Goal: Information Seeking & Learning: Learn about a topic

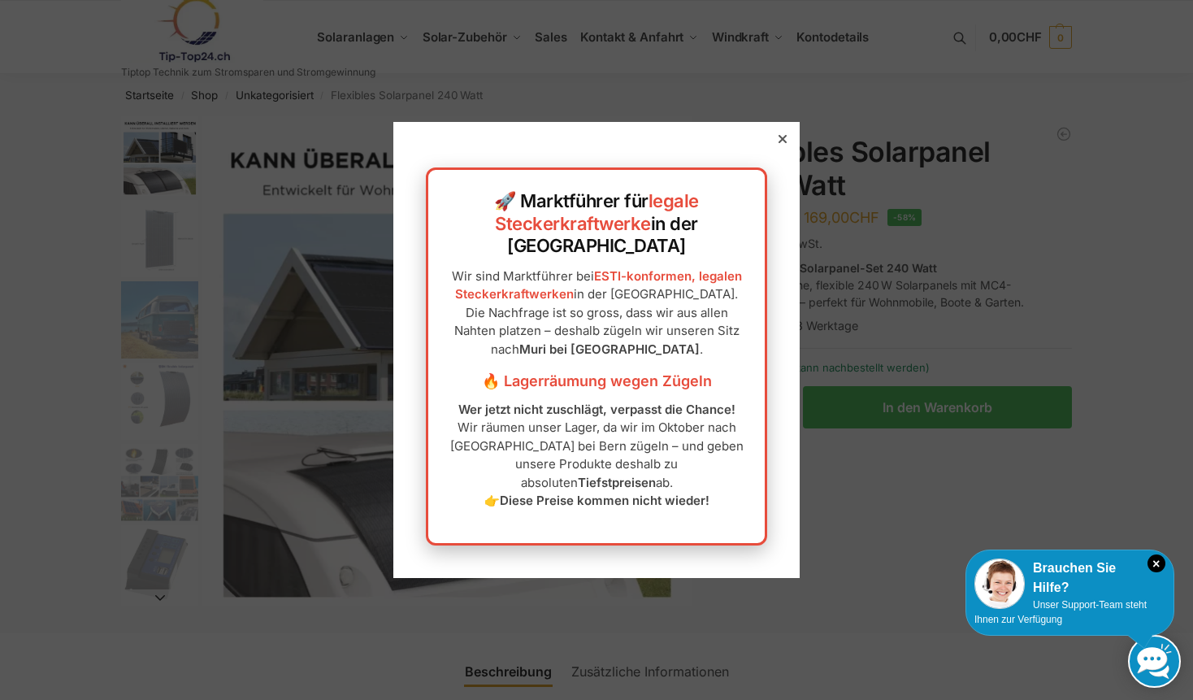
click at [779, 143] on icon at bounding box center [783, 139] width 8 height 8
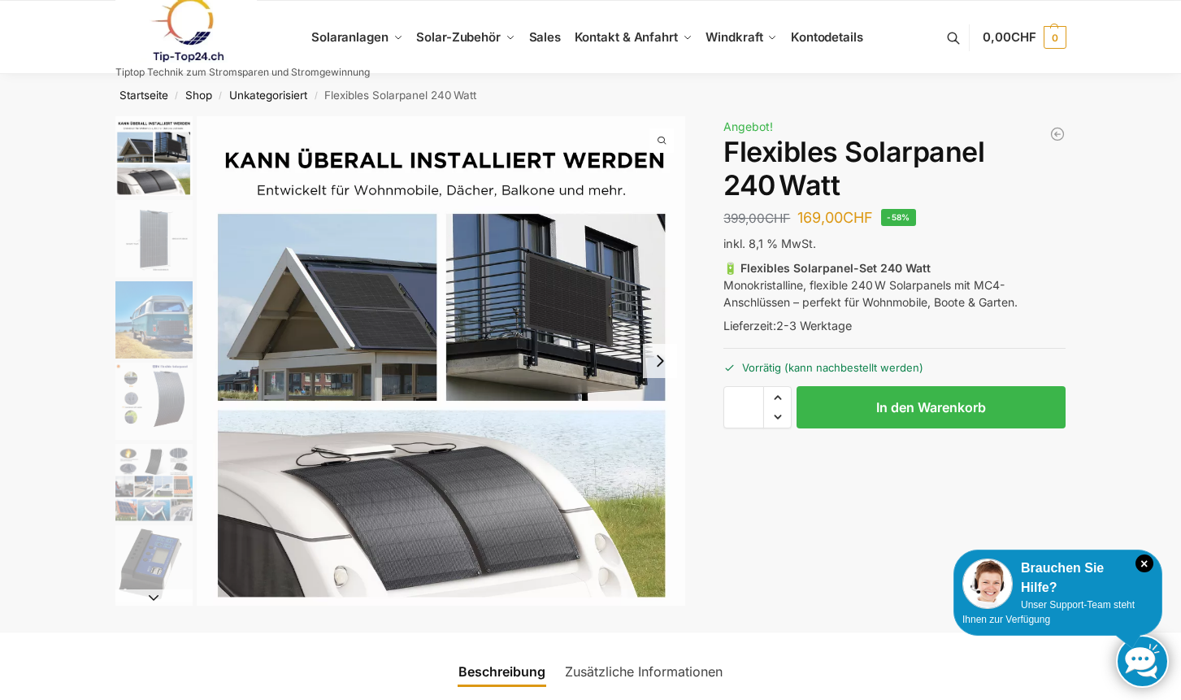
click at [140, 234] on img "2 / 9" at bounding box center [153, 238] width 77 height 77
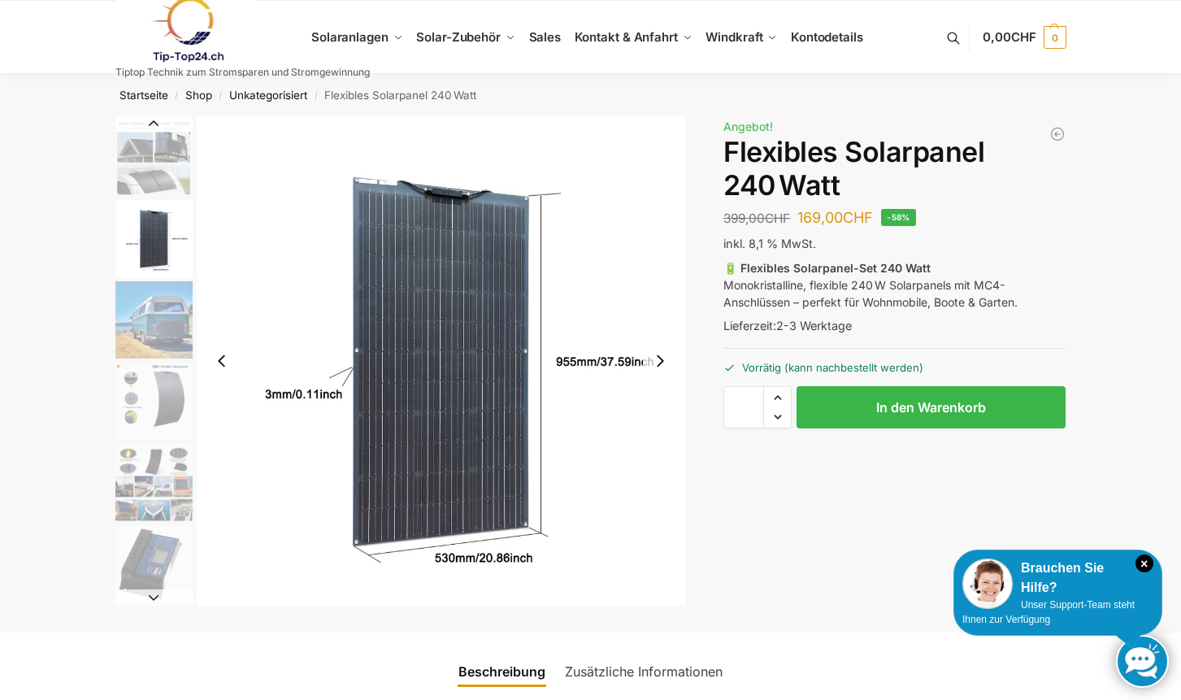
click at [153, 317] on img "3 / 9" at bounding box center [153, 319] width 77 height 77
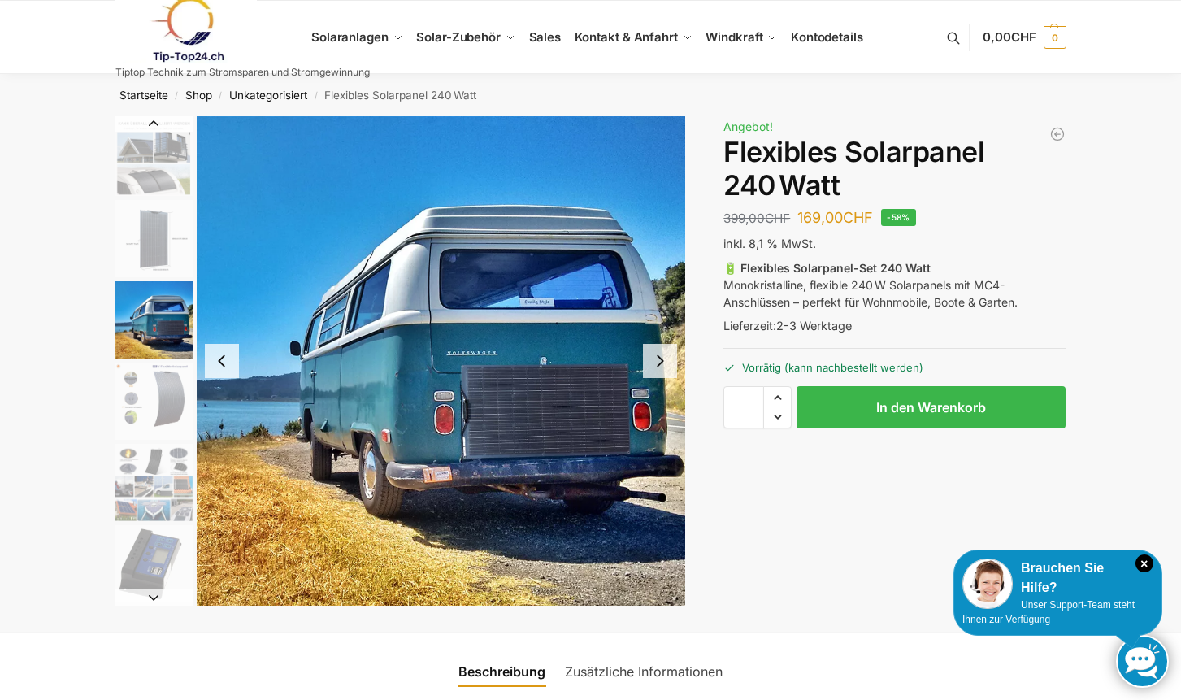
click at [146, 403] on img "4 / 9" at bounding box center [153, 400] width 77 height 77
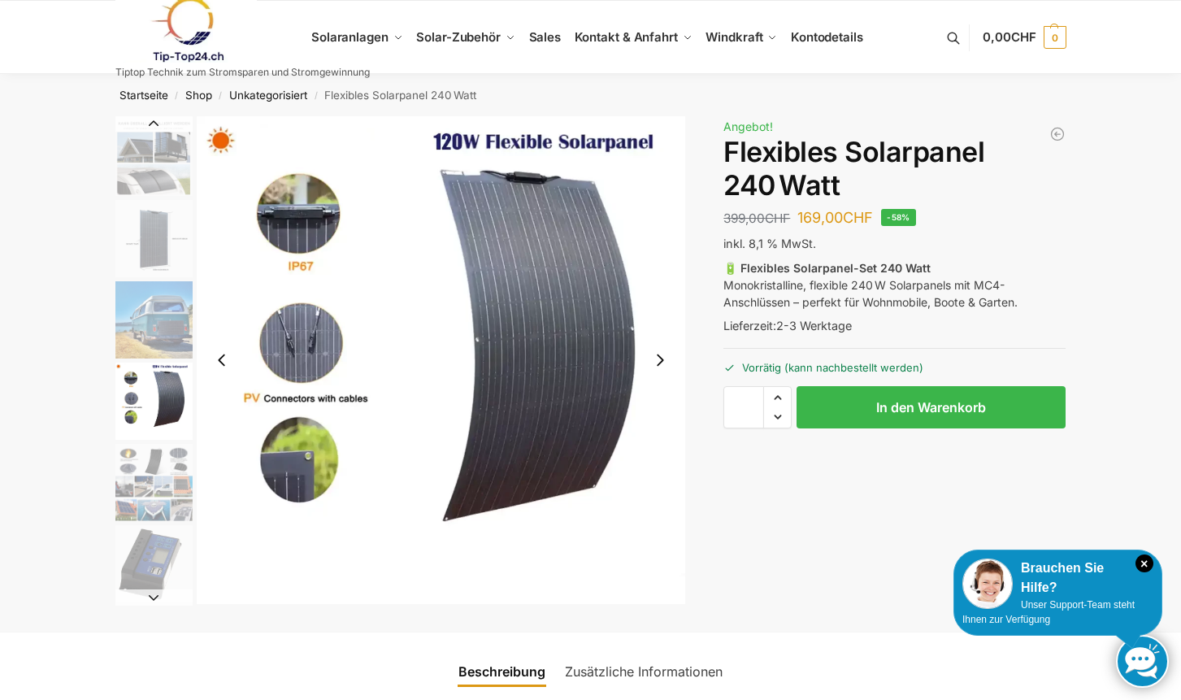
click at [133, 150] on img "1 / 9" at bounding box center [153, 156] width 77 height 80
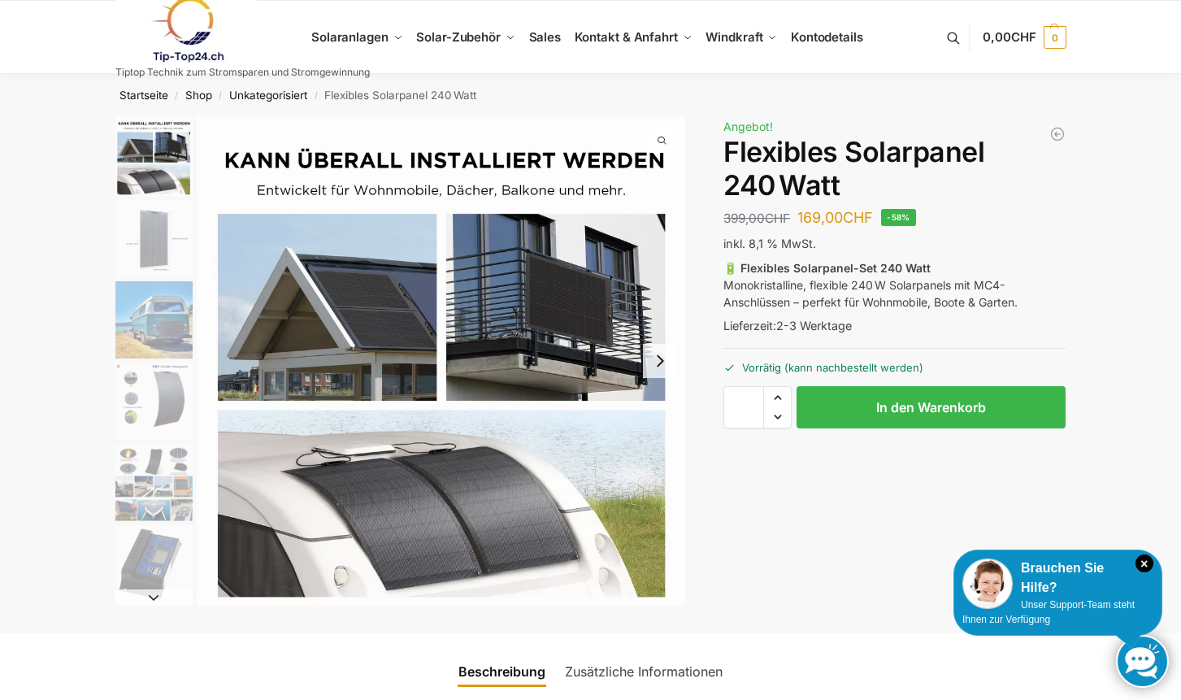
click at [155, 388] on img "4 / 9" at bounding box center [153, 400] width 77 height 77
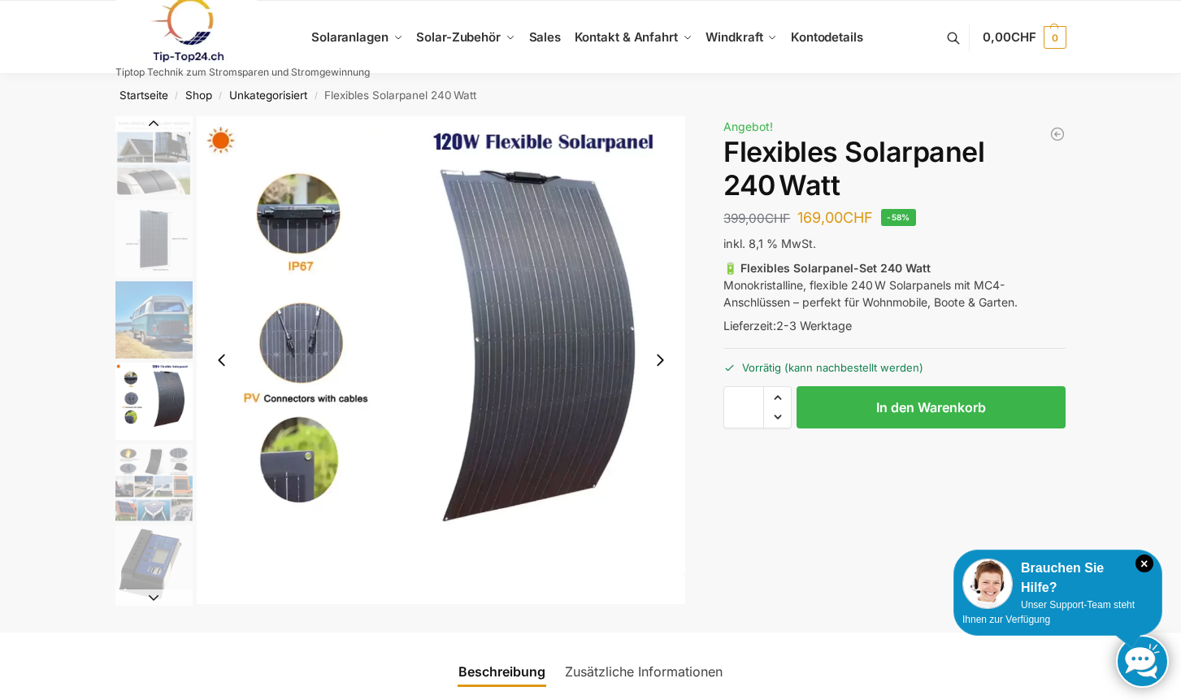
click at [146, 484] on img "5 / 9" at bounding box center [153, 482] width 77 height 77
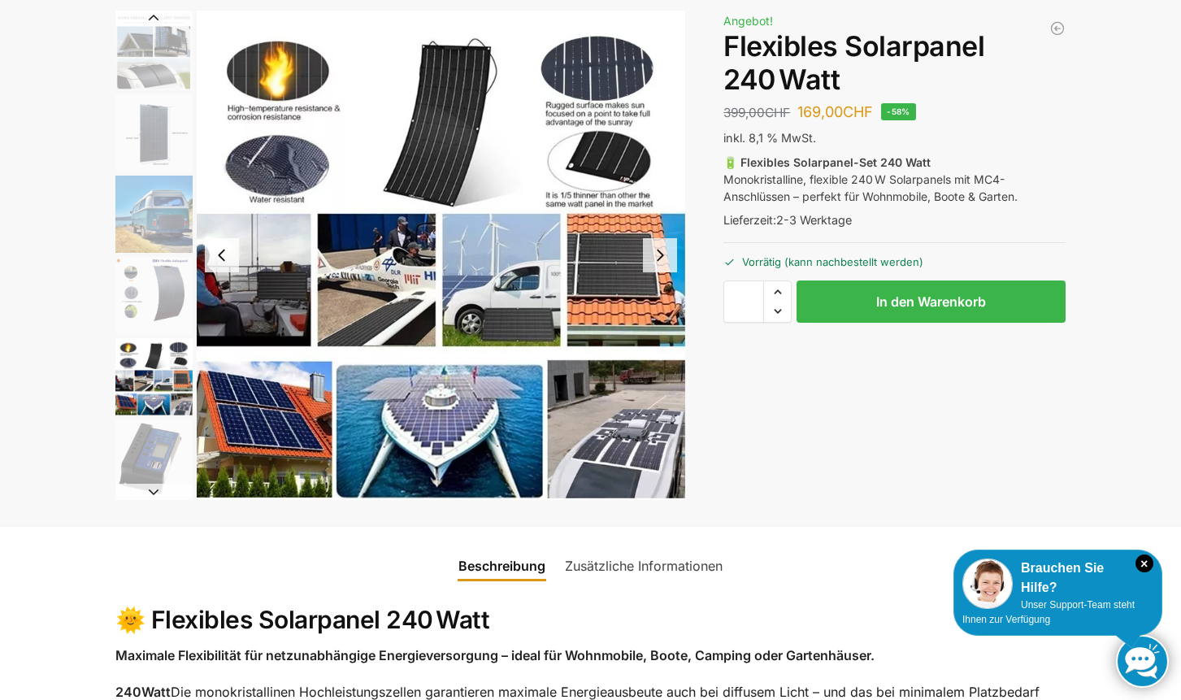
scroll to position [81, 0]
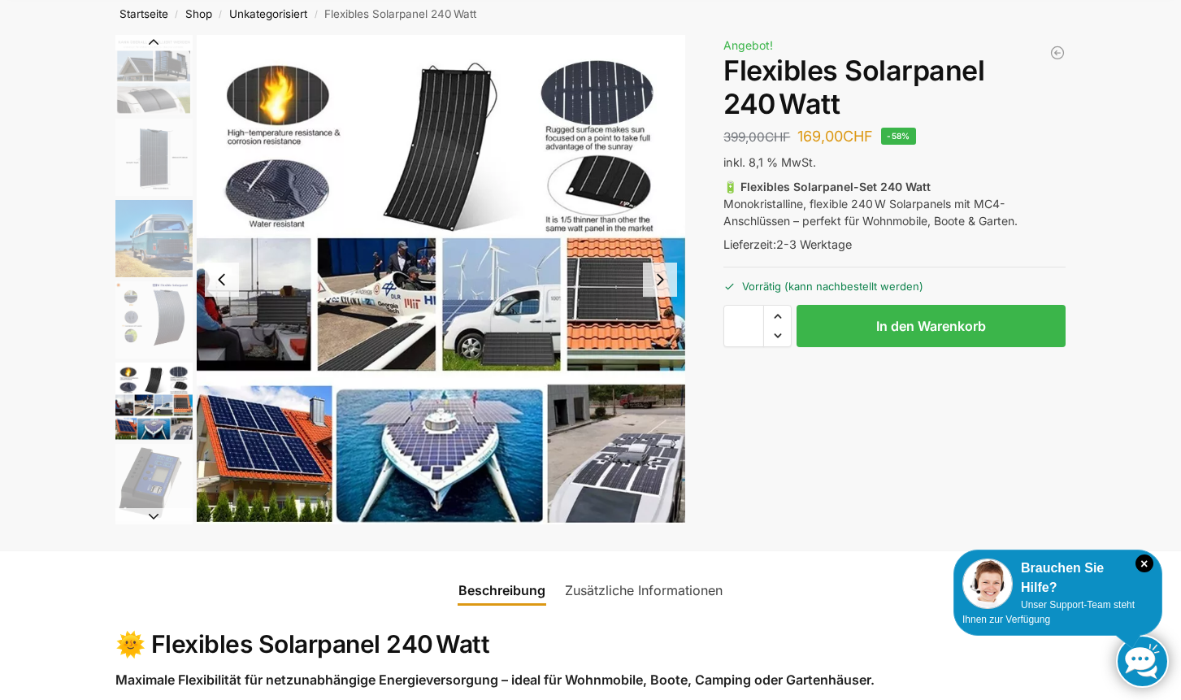
click at [140, 495] on img "6 / 9" at bounding box center [153, 482] width 77 height 77
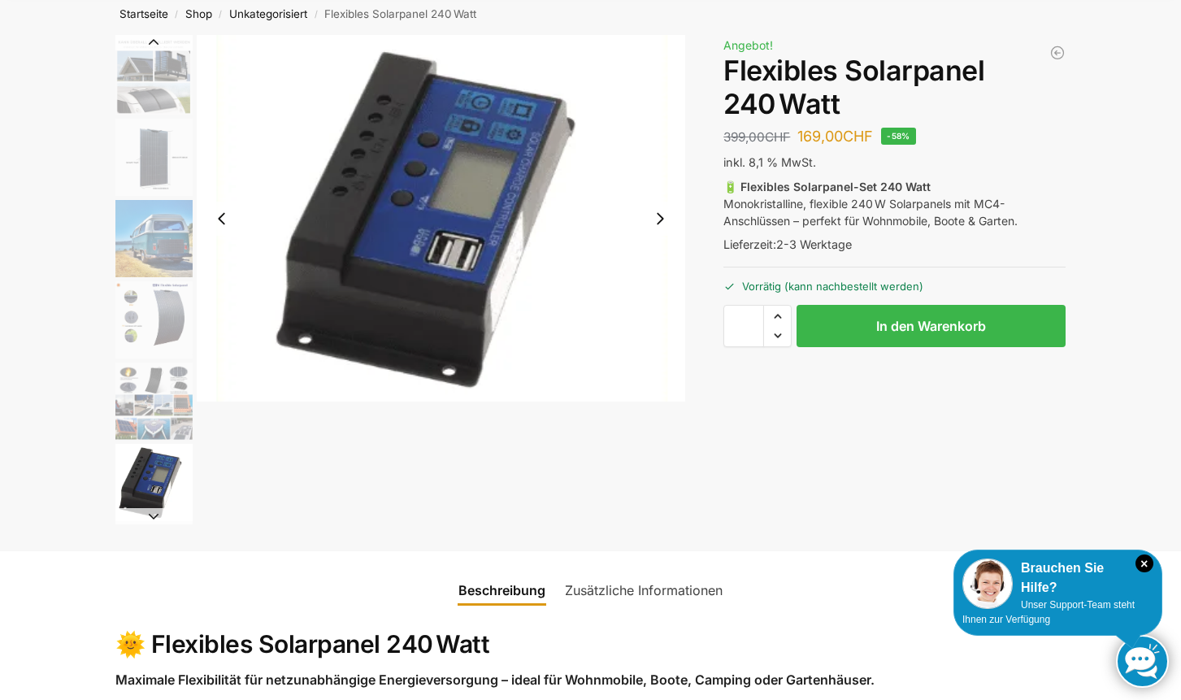
click at [148, 518] on button "Next slide" at bounding box center [153, 516] width 77 height 16
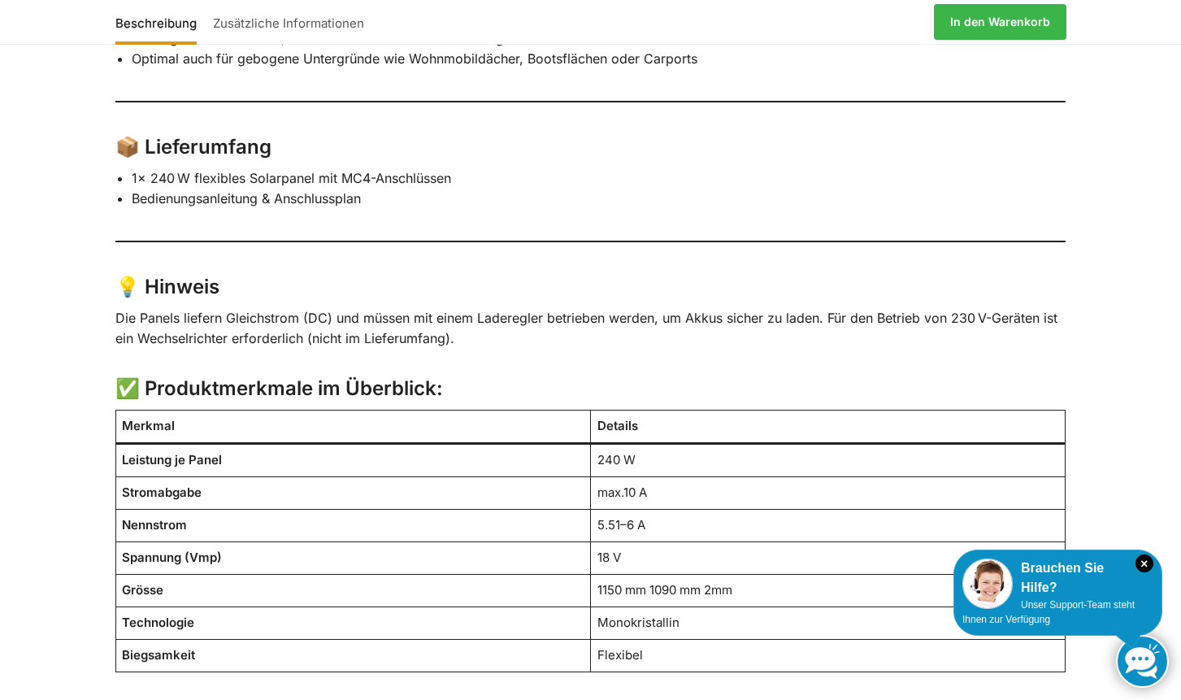
scroll to position [813, 0]
